Goal: Obtain resource: Obtain resource

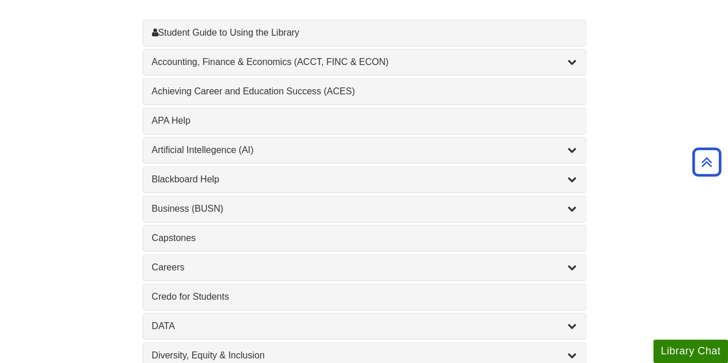
scroll to position [371, 0]
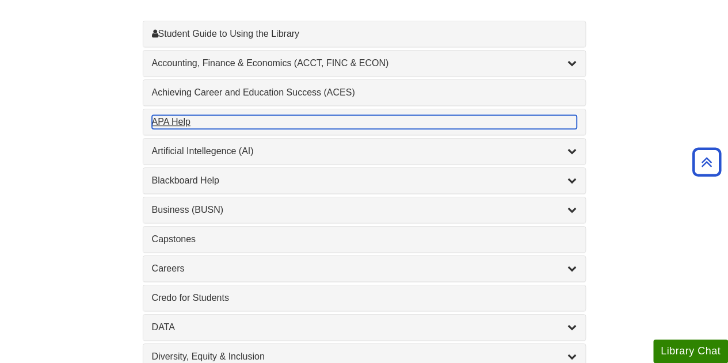
click at [273, 115] on div "APA Help , 1 guides" at bounding box center [364, 122] width 425 height 14
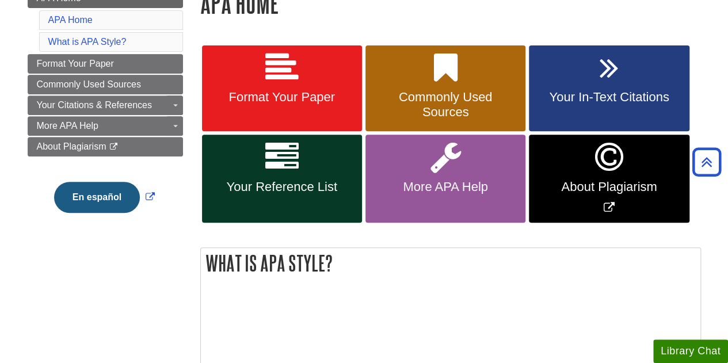
scroll to position [182, 0]
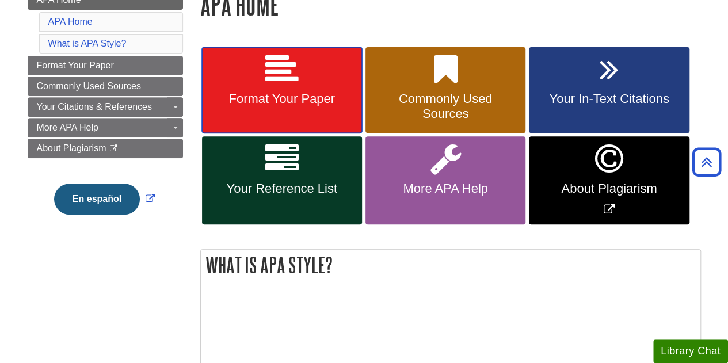
click at [295, 90] on link "Format Your Paper" at bounding box center [282, 90] width 160 height 86
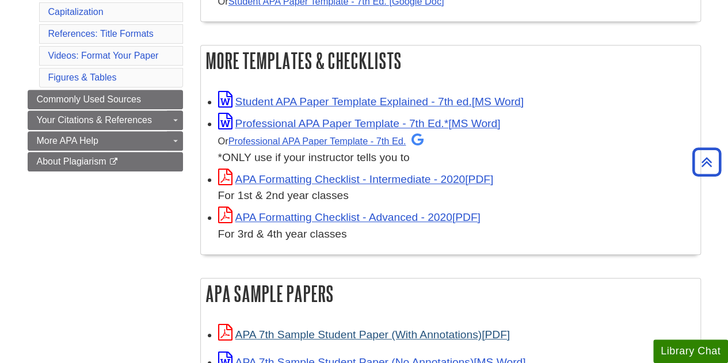
scroll to position [225, 0]
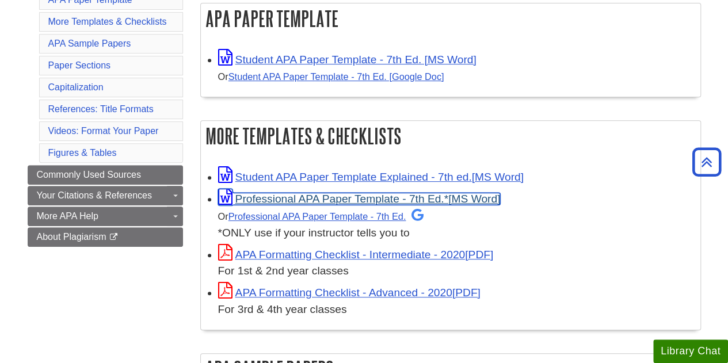
click at [351, 196] on link "Professional APA Paper Template - 7th Ed.*" at bounding box center [359, 199] width 283 height 12
